Goal: Information Seeking & Learning: Learn about a topic

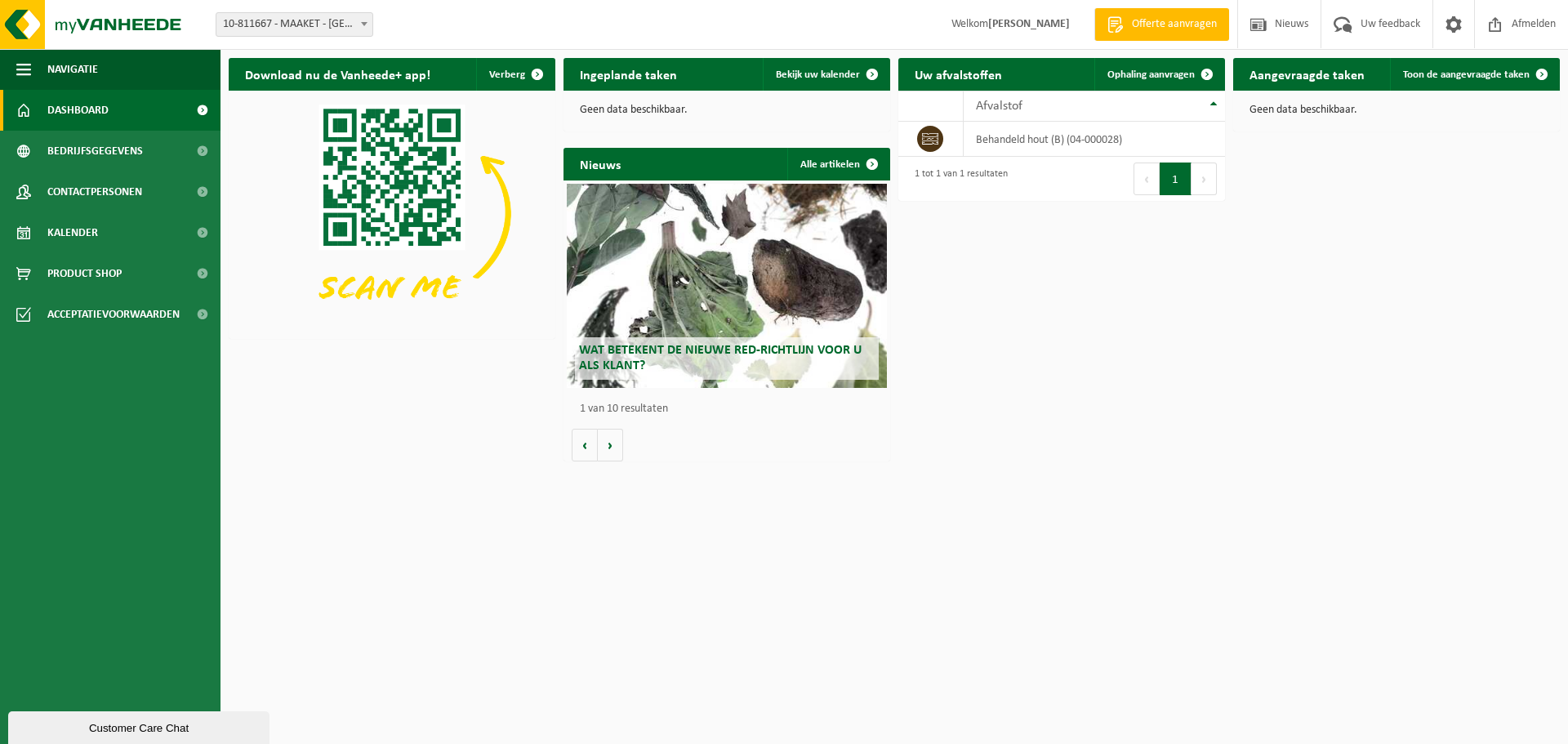
click at [705, 261] on div "Wat betekent de nieuwe RED-richtlijn voor u als klant?" at bounding box center [727, 285] width 320 height 204
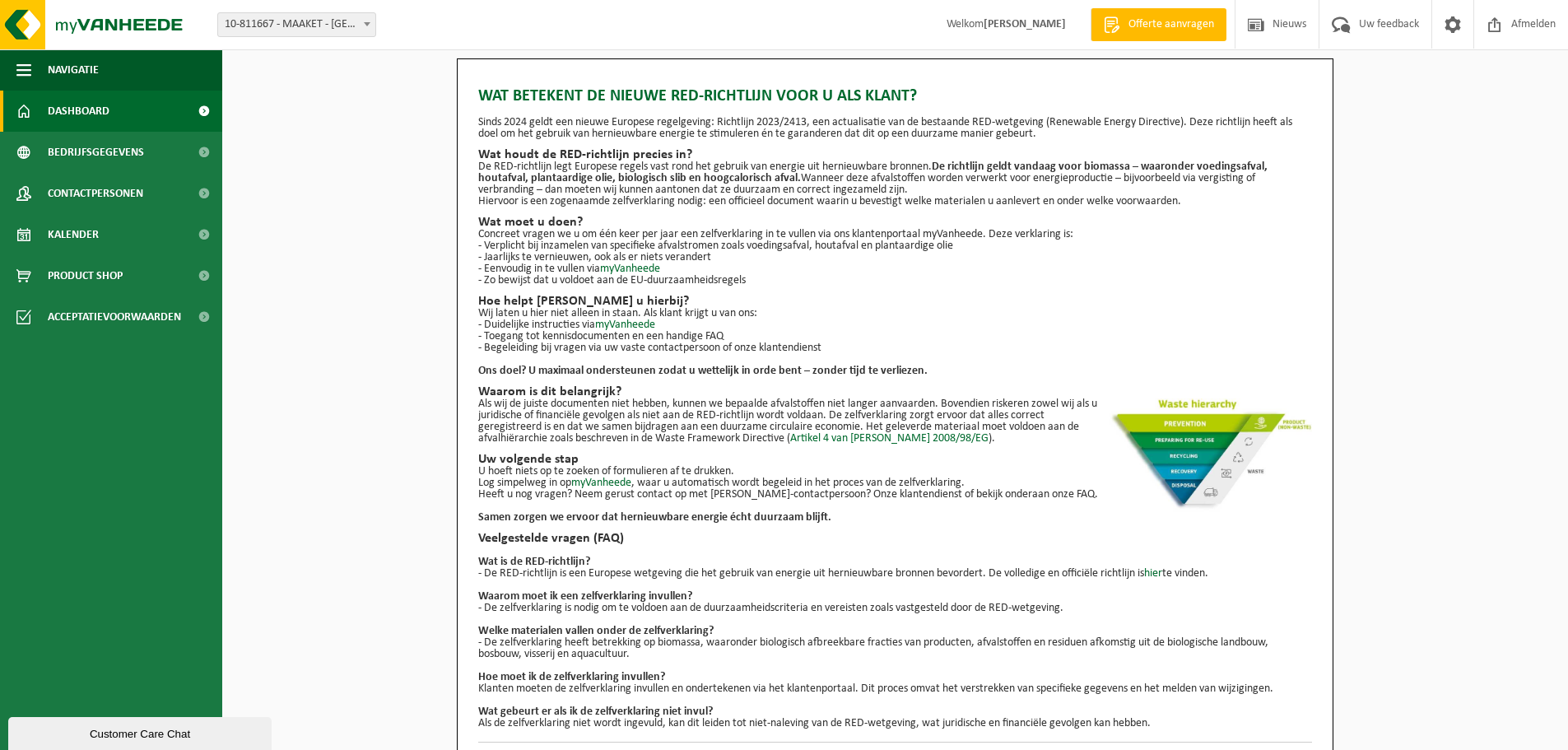
click at [122, 117] on link "Dashboard" at bounding box center [111, 111] width 222 height 41
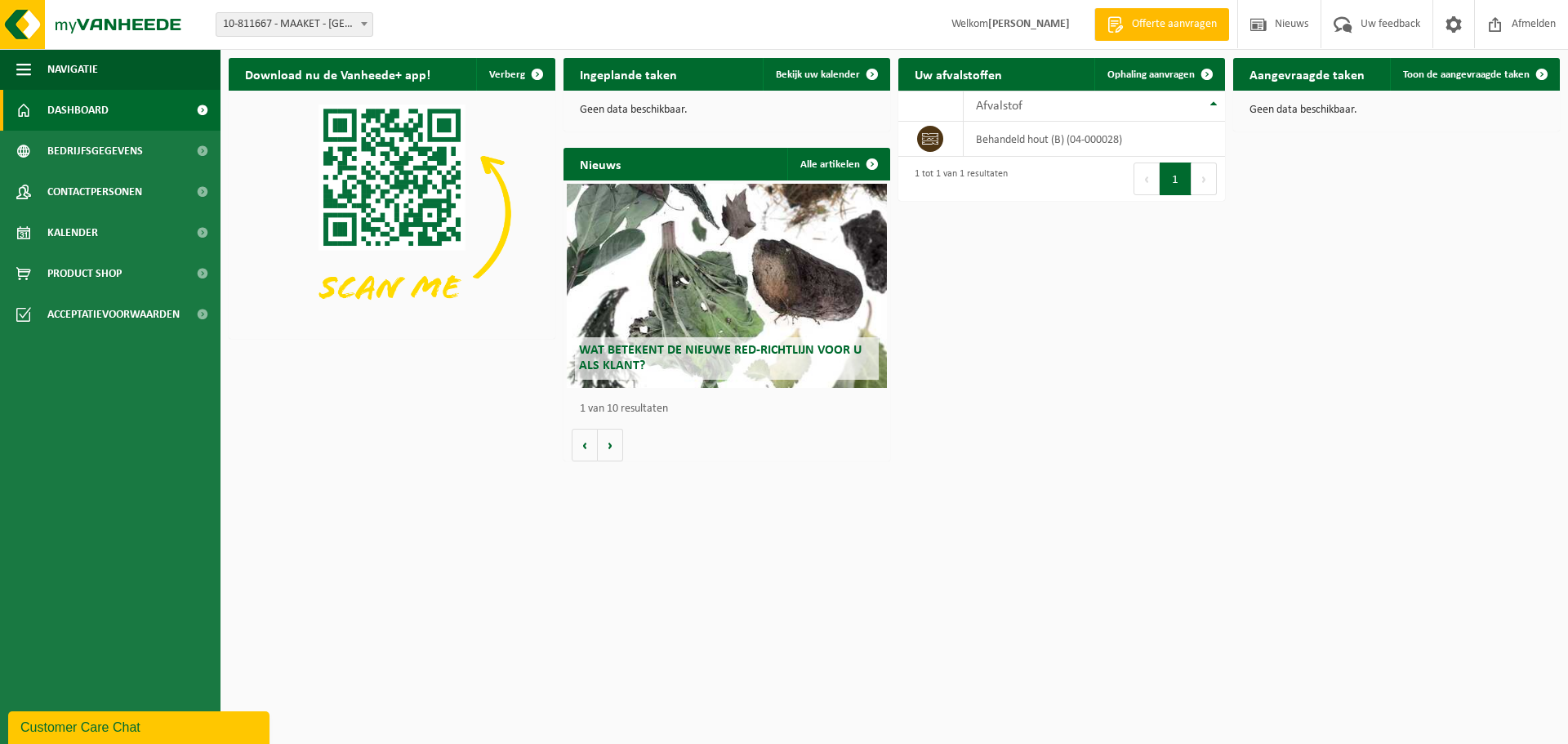
click at [590, 353] on span "Wat betekent de nieuwe RED-richtlijn voor u als klant?" at bounding box center [720, 358] width 283 height 29
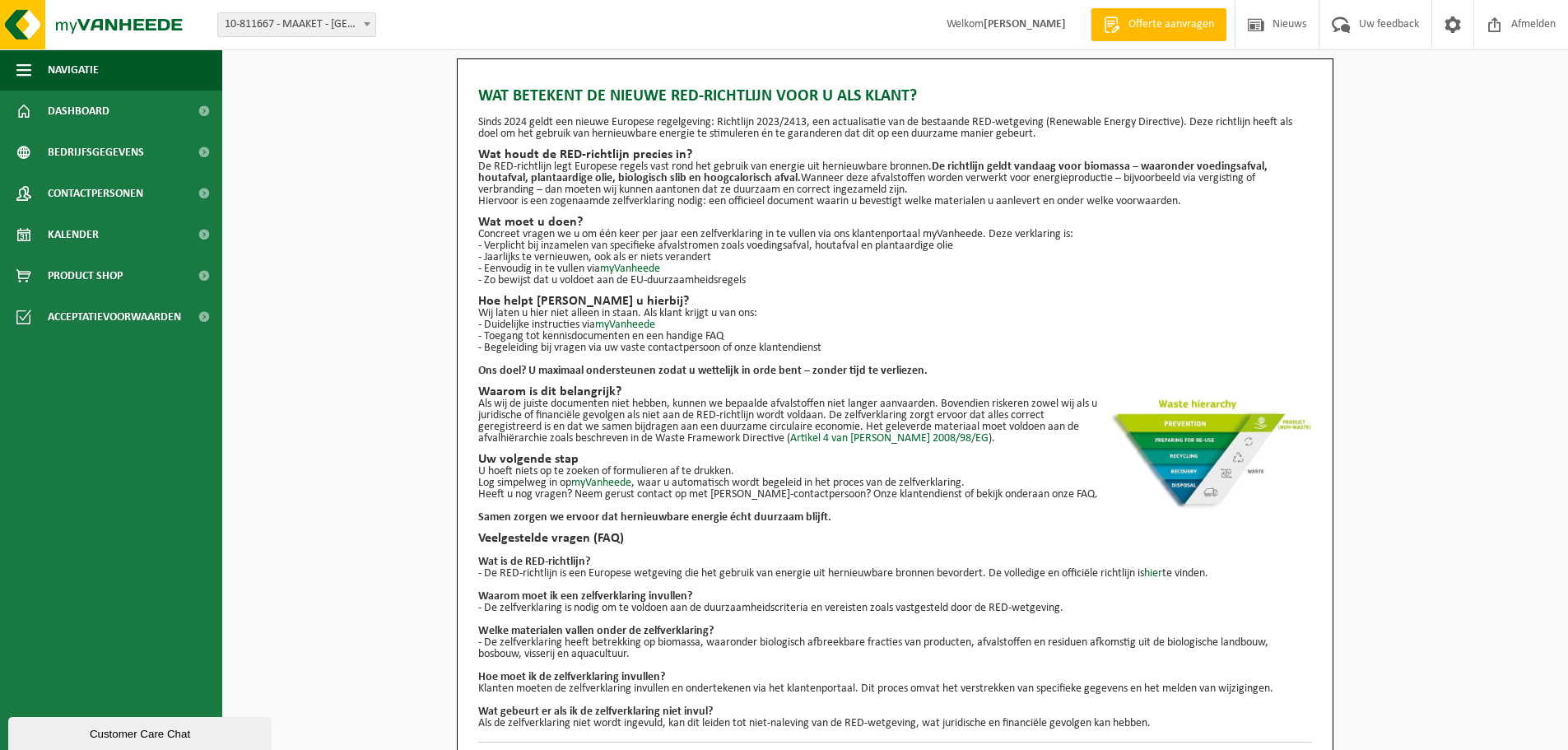
click at [505, 96] on span "Wat betekent de nieuwe RED-richtlijn voor u als klant?" at bounding box center [698, 96] width 439 height 25
drag, startPoint x: 501, startPoint y: 96, endPoint x: 927, endPoint y: 95, distance: 426.0
click at [927, 95] on h1 "Wat betekent de nieuwe RED-richtlijn voor u als klant?" at bounding box center [896, 96] width 834 height 16
click at [928, 95] on h1 "Wat betekent de nieuwe RED-richtlijn voor u als klant?" at bounding box center [896, 96] width 834 height 16
drag, startPoint x: 931, startPoint y: 95, endPoint x: 472, endPoint y: 91, distance: 459.0
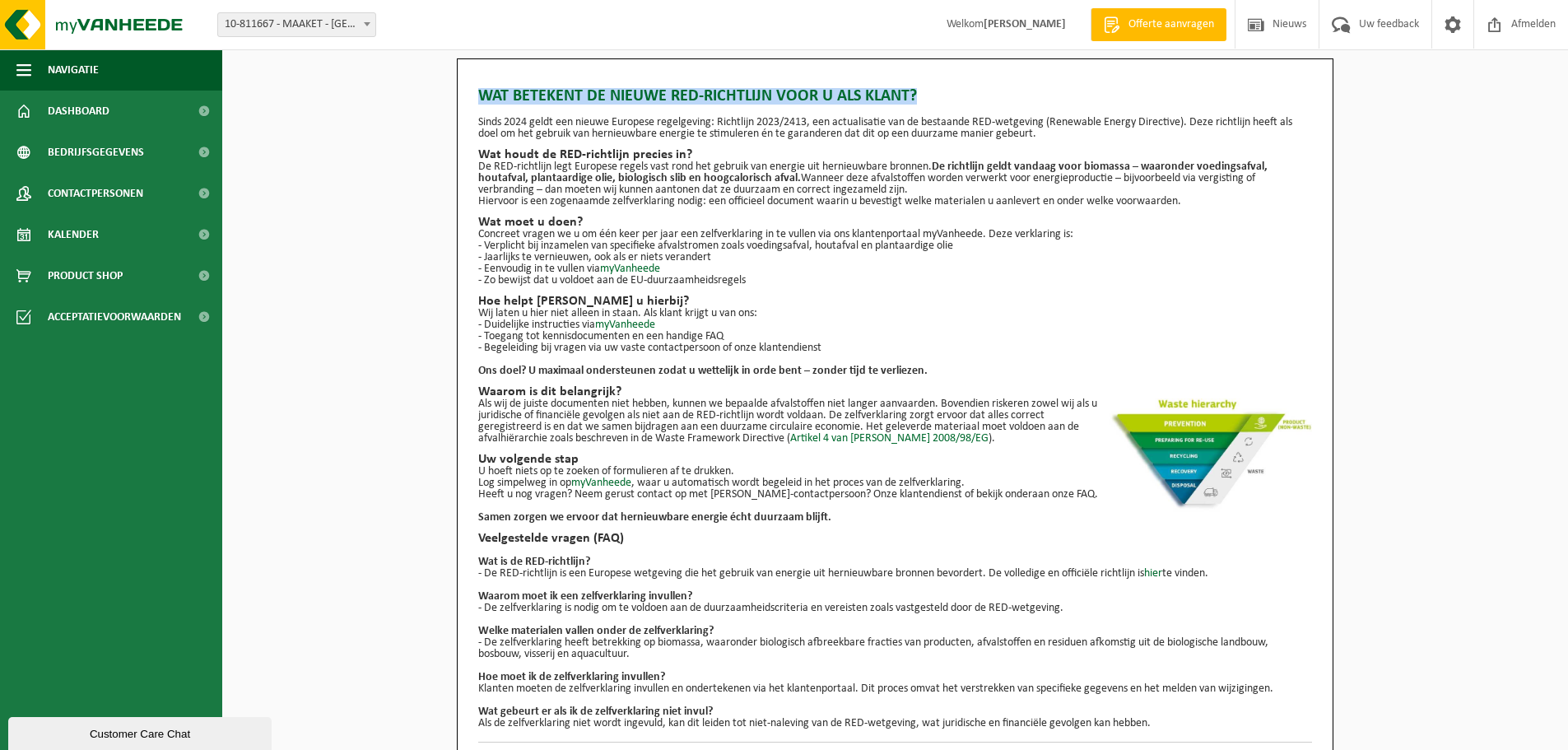
click at [472, 91] on div "Wat betekent de nieuwe RED-richtlijn voor u als klant? Sinds 2024 geldt een nie…" at bounding box center [895, 419] width 877 height 721
copy span "Wat betekent de nieuwe RED-richtlijn voor u als klant?"
click at [628, 323] on link "myVanheede" at bounding box center [625, 325] width 60 height 13
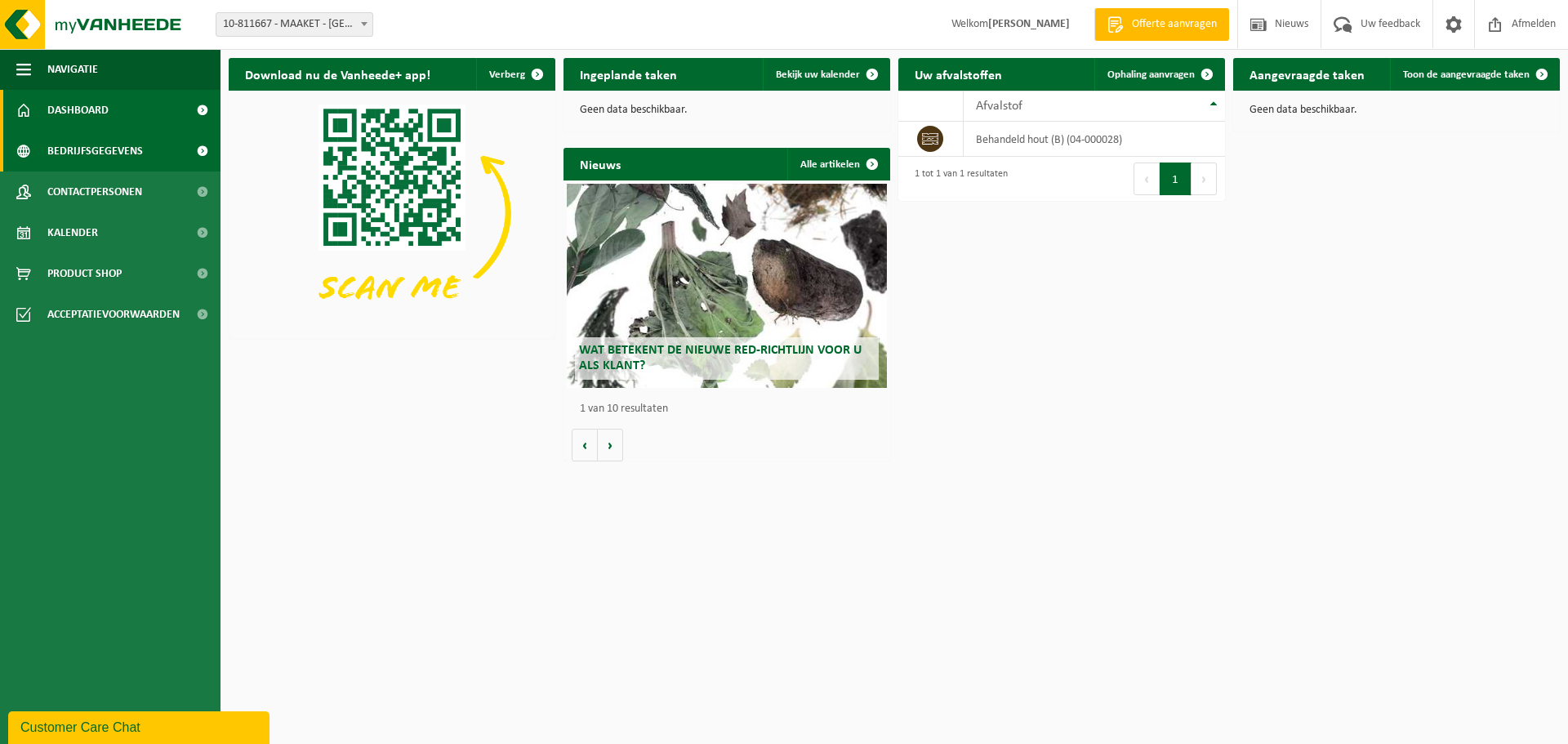
click at [69, 148] on span "Bedrijfsgegevens" at bounding box center [95, 151] width 96 height 41
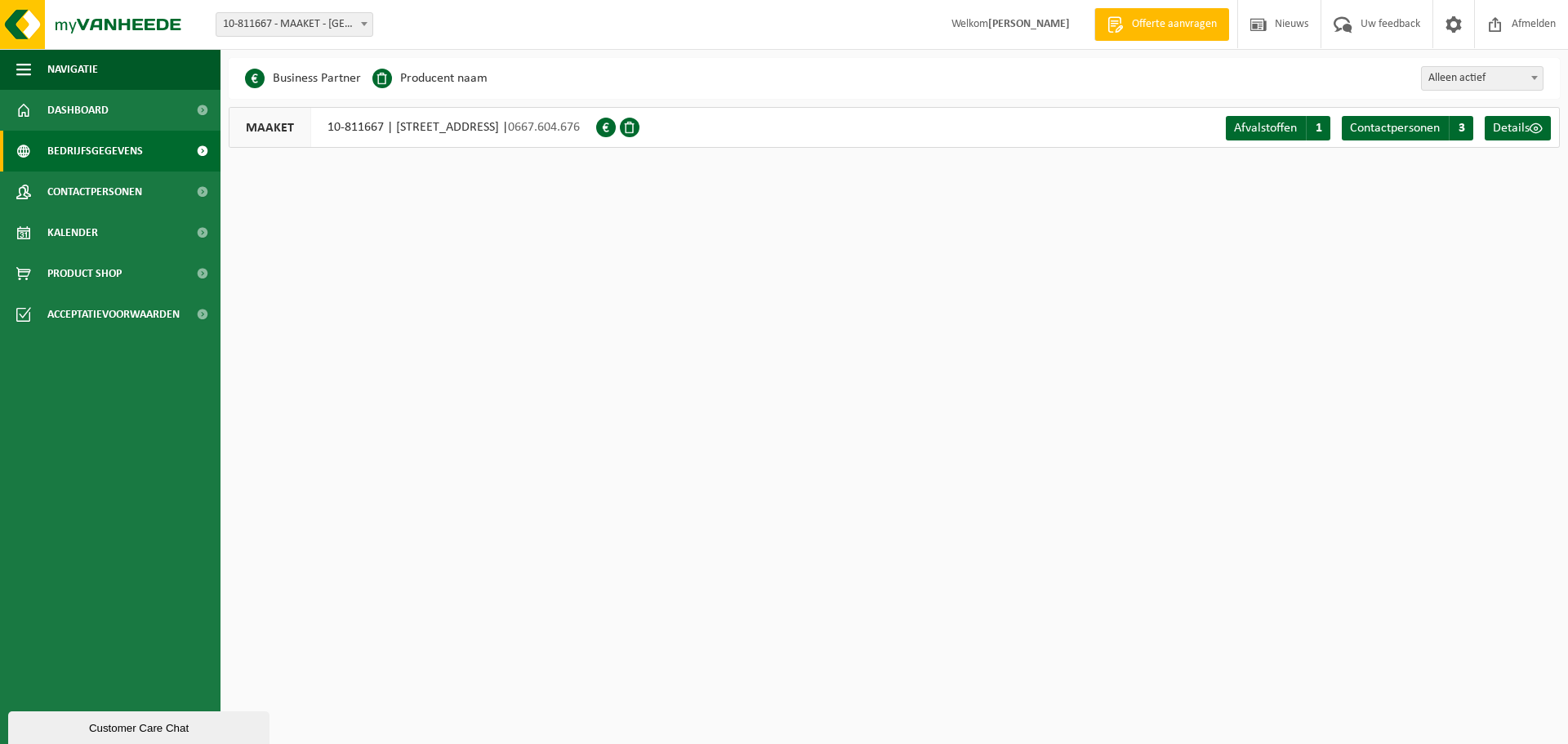
click at [912, 268] on html "Vestiging: 10-811667 - MAAKET - [GEOGRAPHIC_DATA] 10-811667 - MAAKET - [GEOGRAP…" at bounding box center [784, 372] width 1568 height 744
